Goal: Check status: Check status

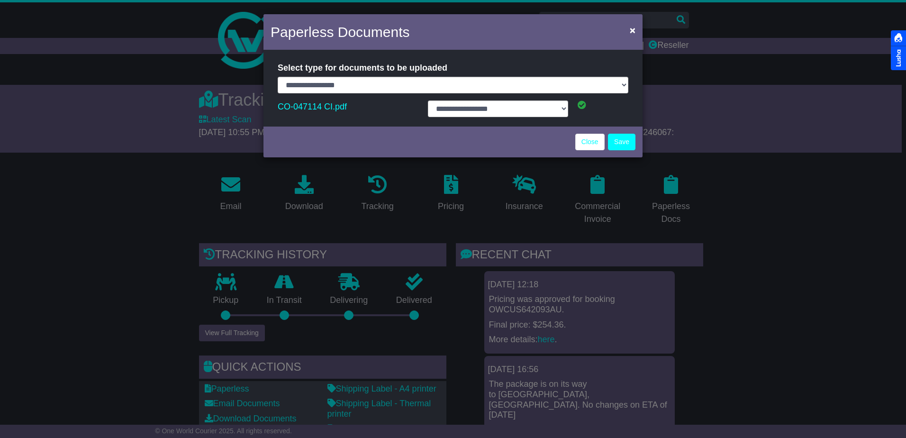
select select "**********"
click at [585, 139] on link "Close" at bounding box center [589, 142] width 29 height 17
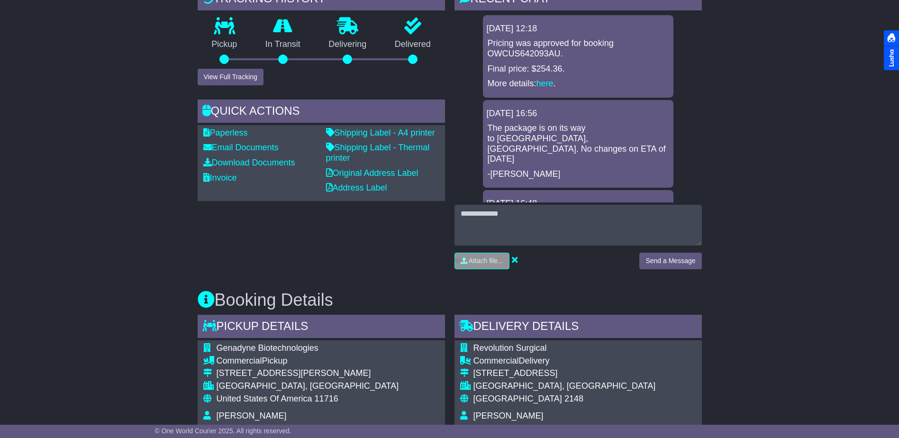
scroll to position [123, 0]
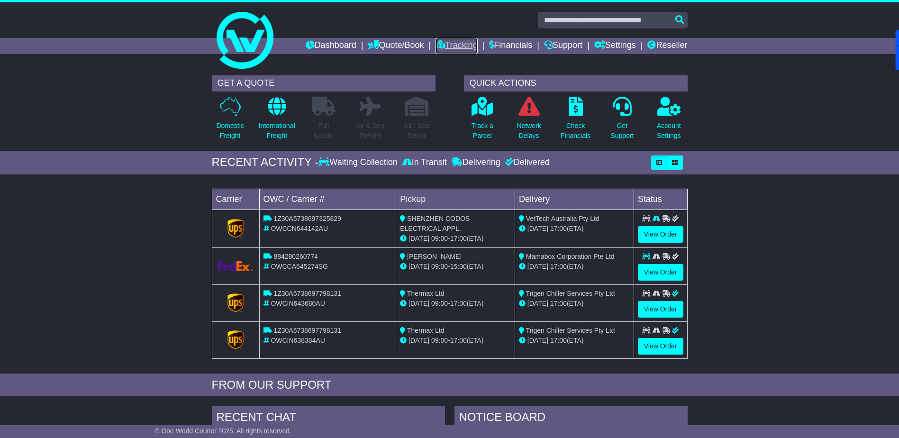
click at [452, 45] on link "Tracking" at bounding box center [456, 46] width 42 height 16
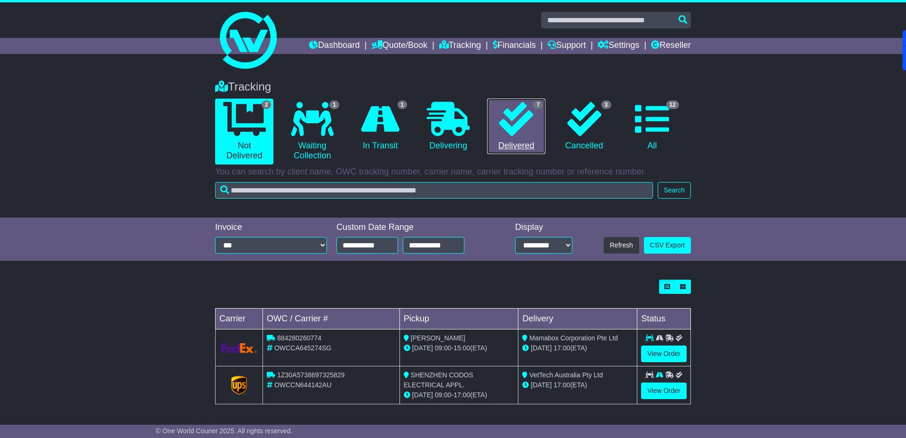
click at [512, 121] on icon at bounding box center [516, 119] width 34 height 34
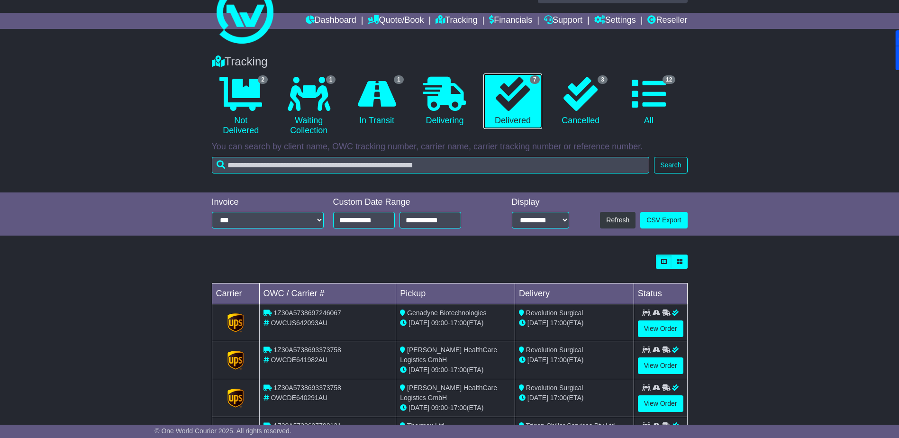
scroll to position [47, 0]
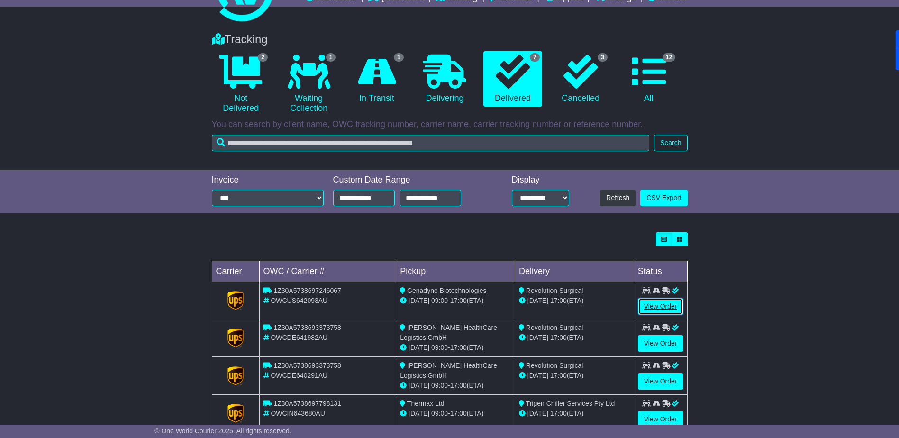
click at [657, 304] on link "View Order" at bounding box center [660, 306] width 45 height 17
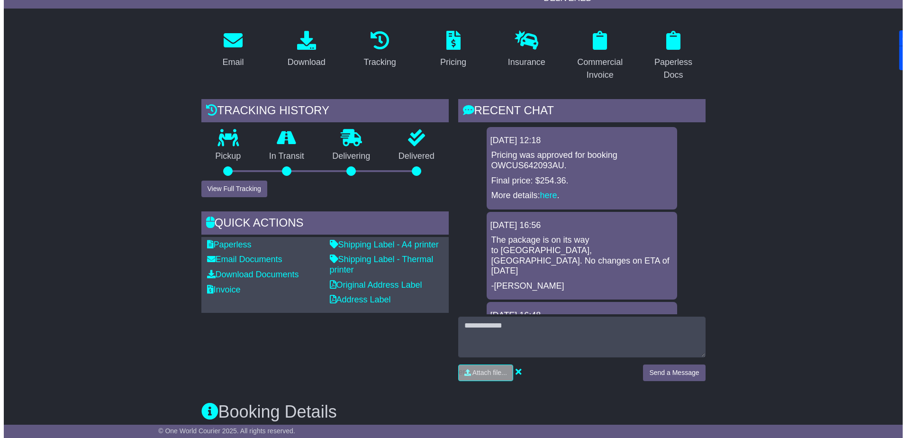
scroll to position [142, 0]
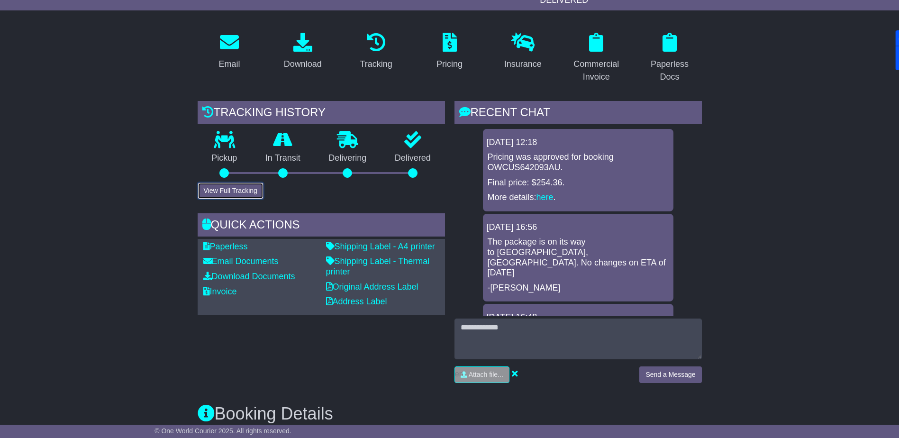
click at [229, 190] on button "View Full Tracking" at bounding box center [231, 190] width 66 height 17
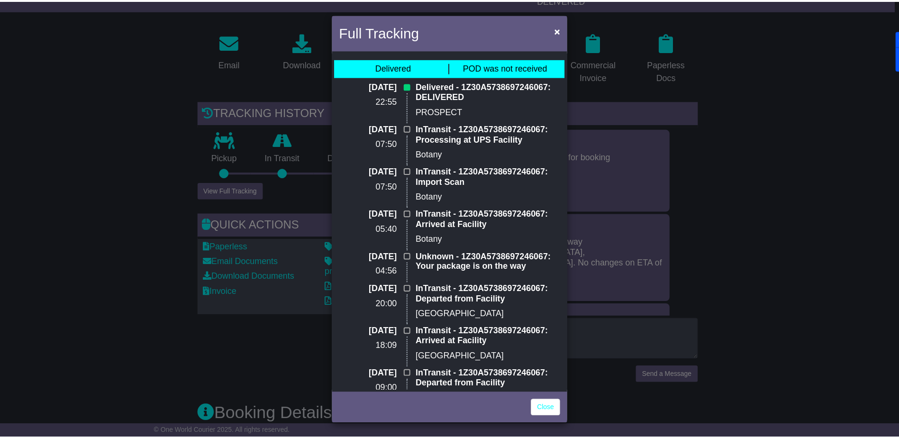
scroll to position [0, 0]
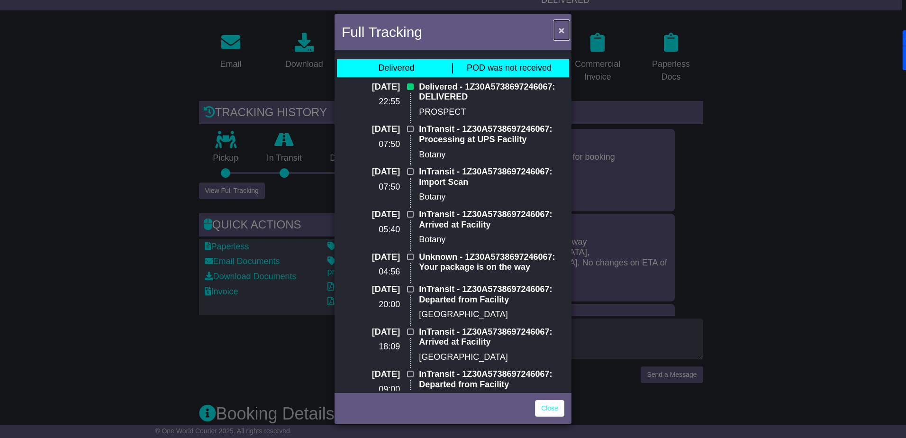
click at [562, 32] on span "×" at bounding box center [561, 30] width 6 height 11
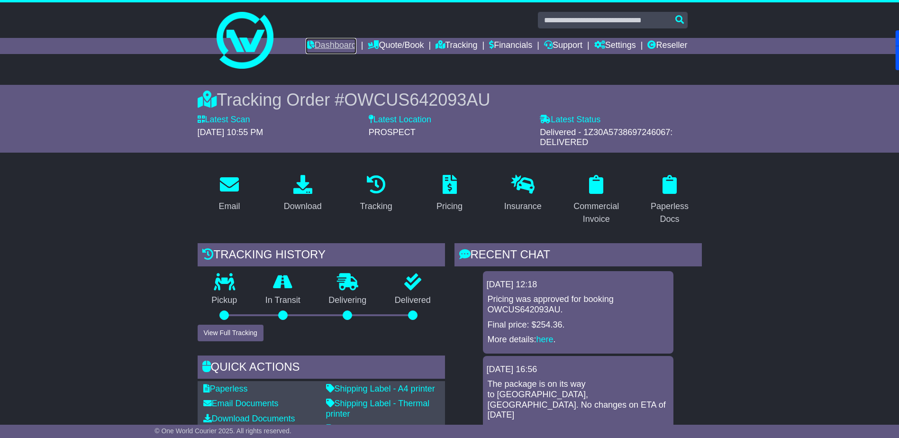
click at [315, 44] on link "Dashboard" at bounding box center [331, 46] width 51 height 16
